Goal: Understand process/instructions

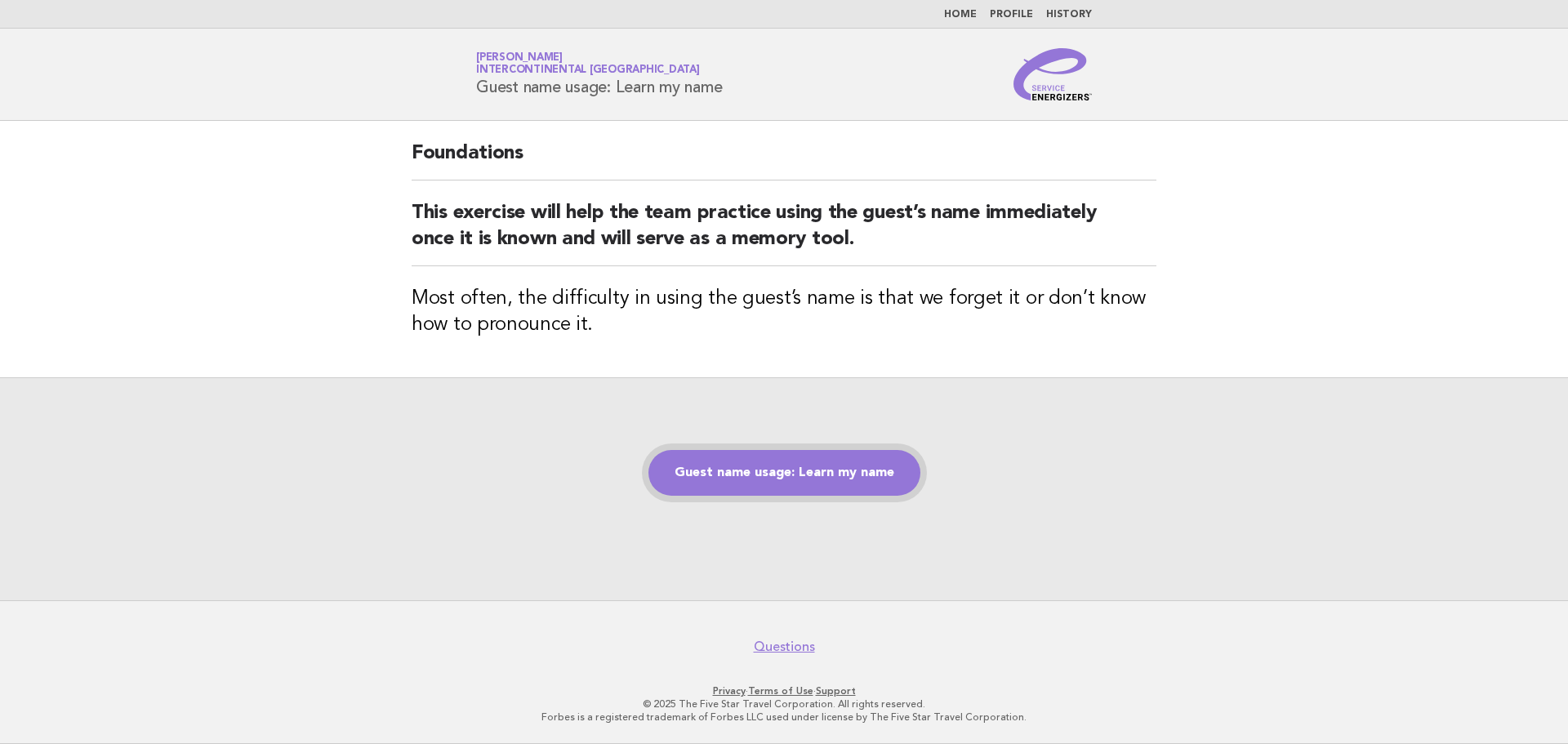
click at [754, 489] on link "Guest name usage: Learn my name" at bounding box center [785, 474] width 272 height 46
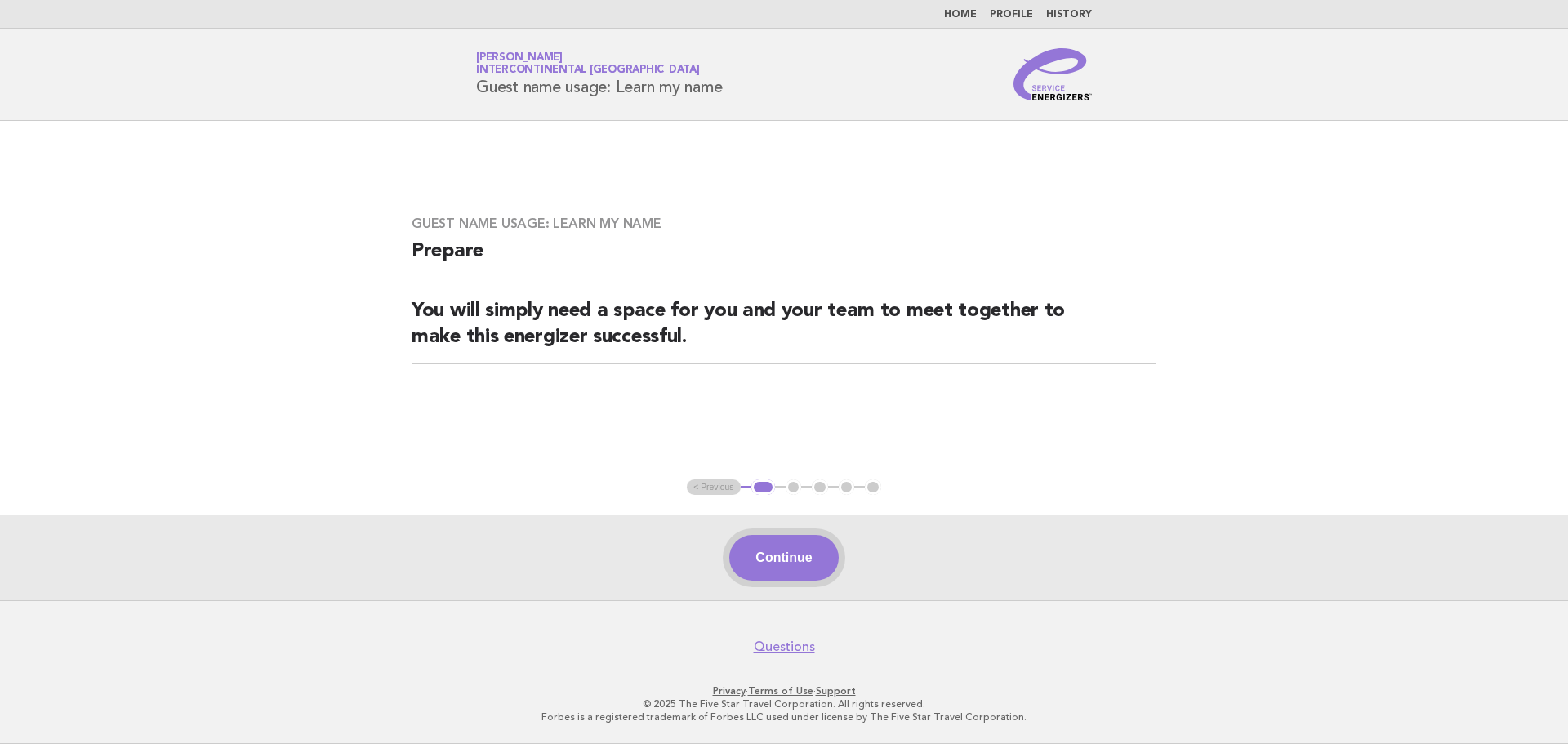
click at [772, 546] on button "Continue" at bounding box center [783, 558] width 108 height 46
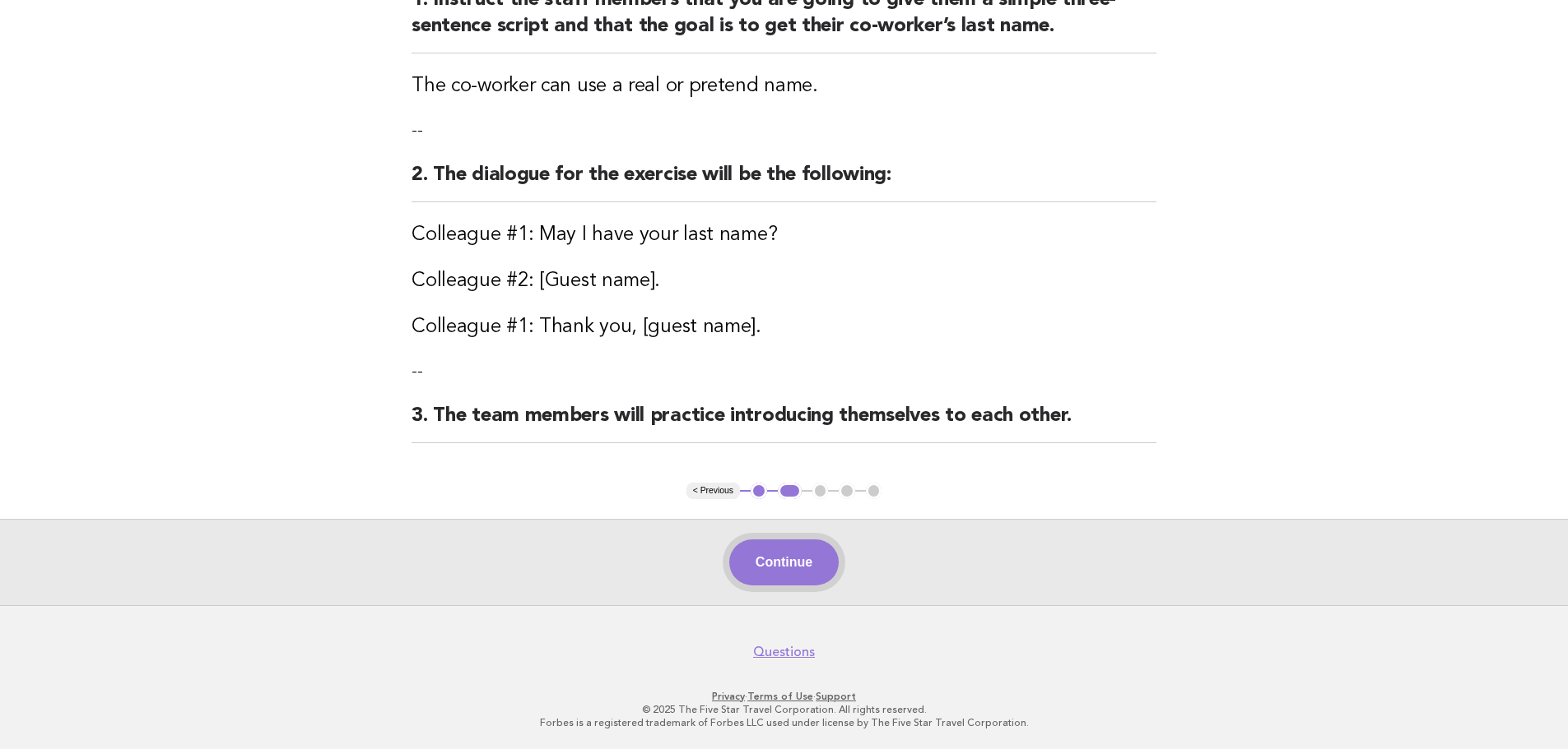
click at [783, 577] on button "Continue" at bounding box center [783, 563] width 109 height 46
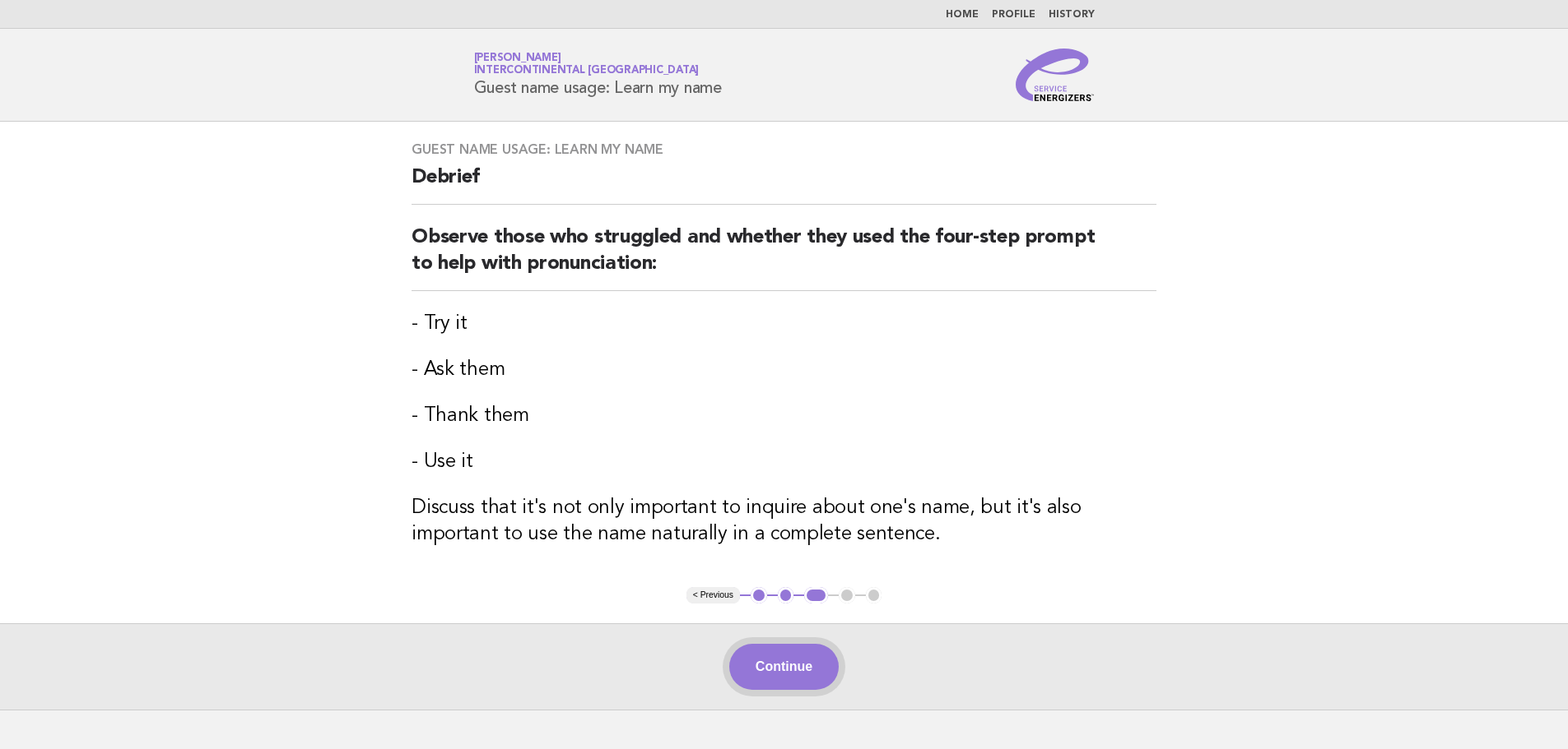
click at [835, 677] on button "Continue" at bounding box center [783, 667] width 109 height 46
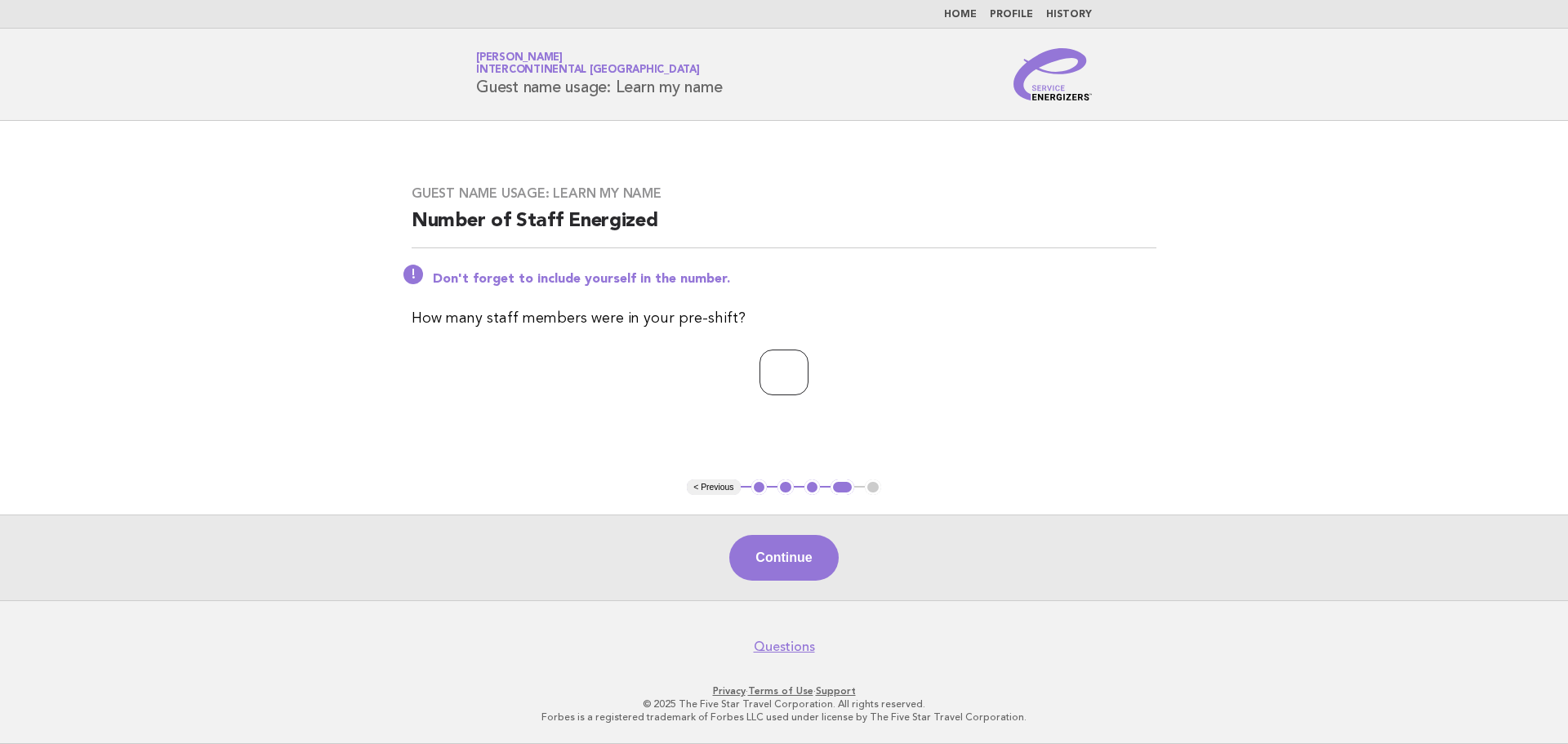
type input "*"
click at [809, 368] on input "*" at bounding box center [784, 373] width 49 height 46
click at [796, 559] on button "Continue" at bounding box center [783, 558] width 108 height 46
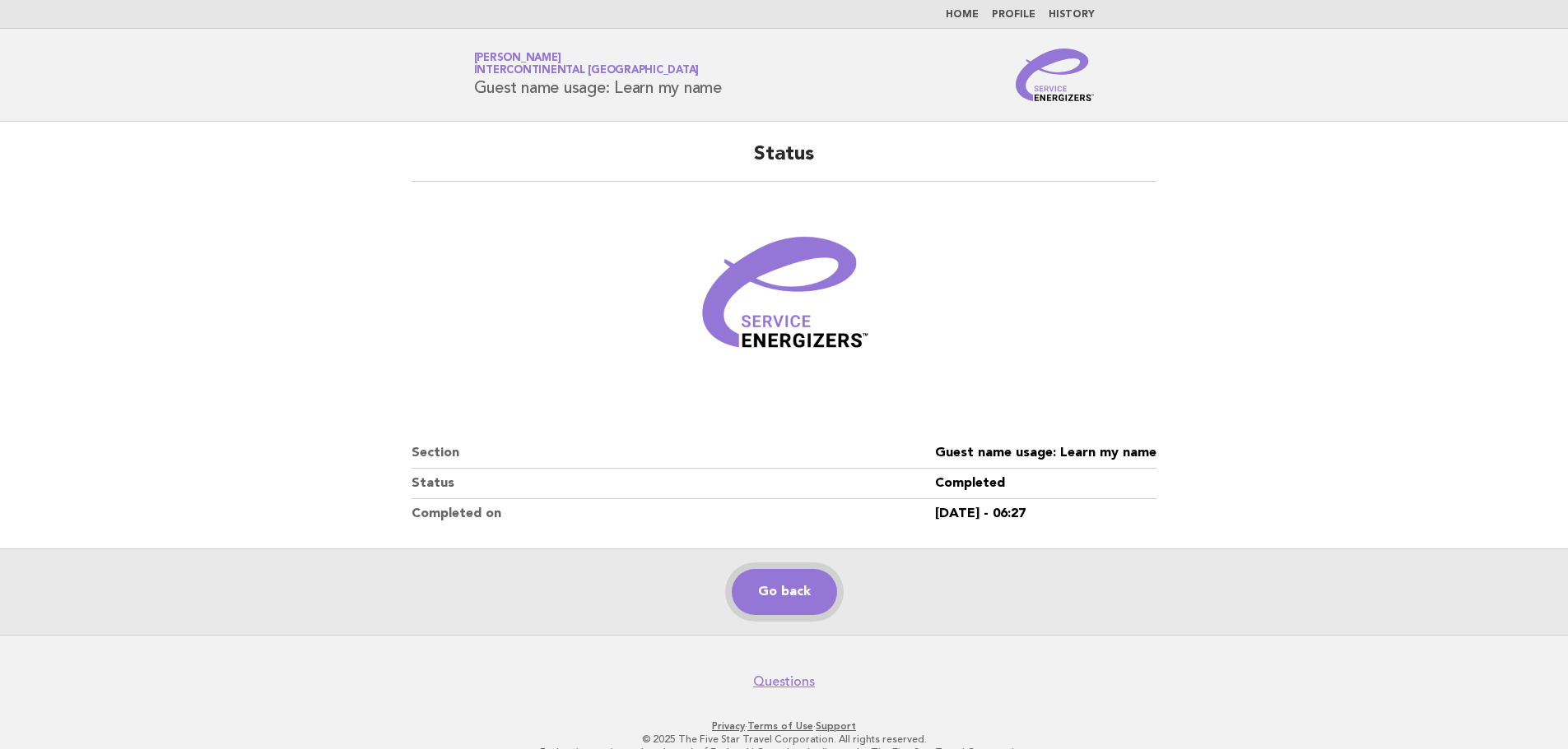
click at [779, 582] on link "Go back" at bounding box center [784, 593] width 105 height 46
